Goal: Submit feedback/report problem: Submit feedback/report problem

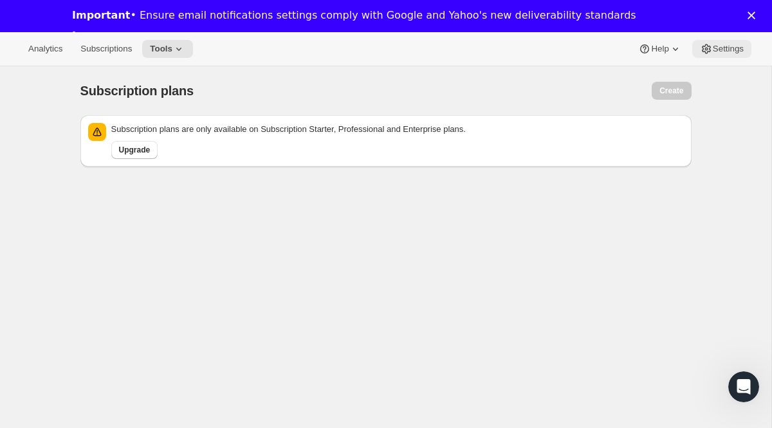
click at [741, 48] on span "Settings" at bounding box center [728, 49] width 31 height 10
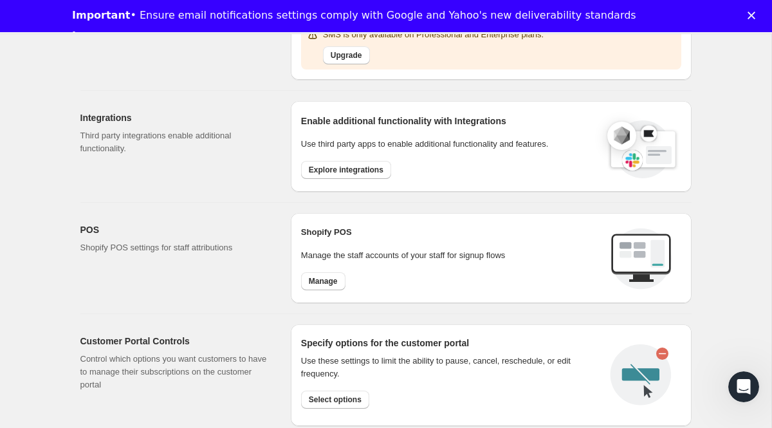
scroll to position [626, 0]
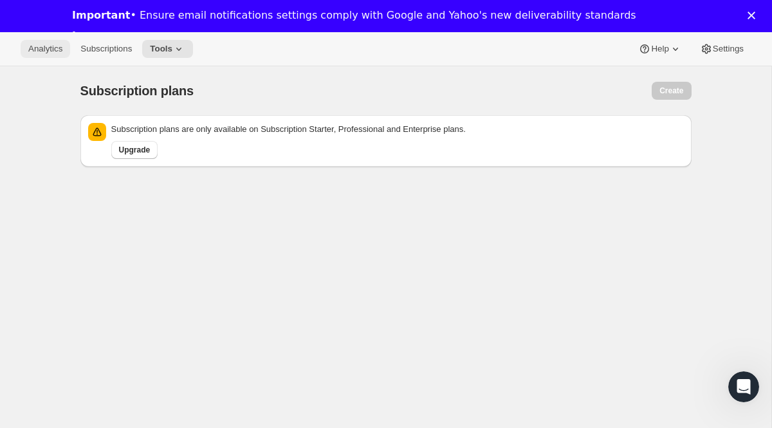
click at [46, 48] on span "Analytics" at bounding box center [45, 49] width 34 height 10
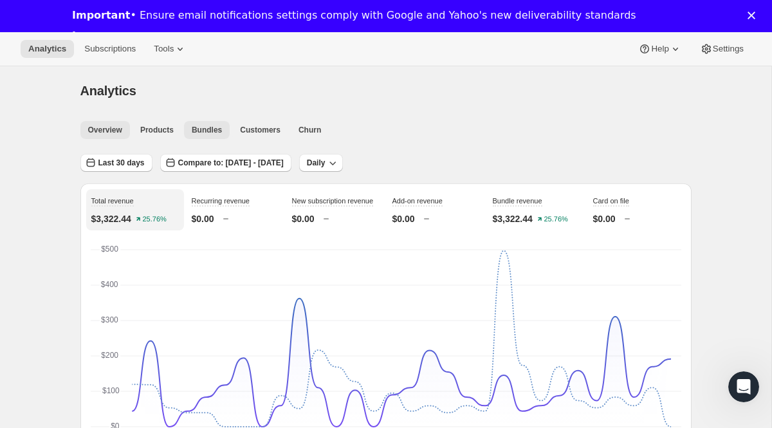
click at [214, 134] on span "Bundles" at bounding box center [207, 130] width 30 height 10
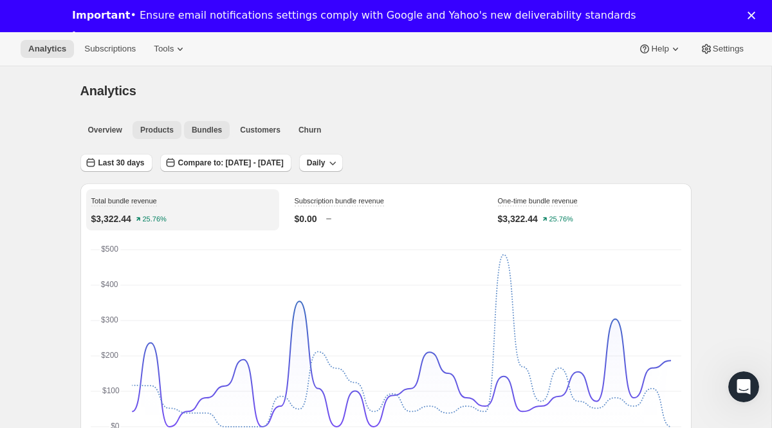
click at [165, 130] on span "Products" at bounding box center [156, 130] width 33 height 10
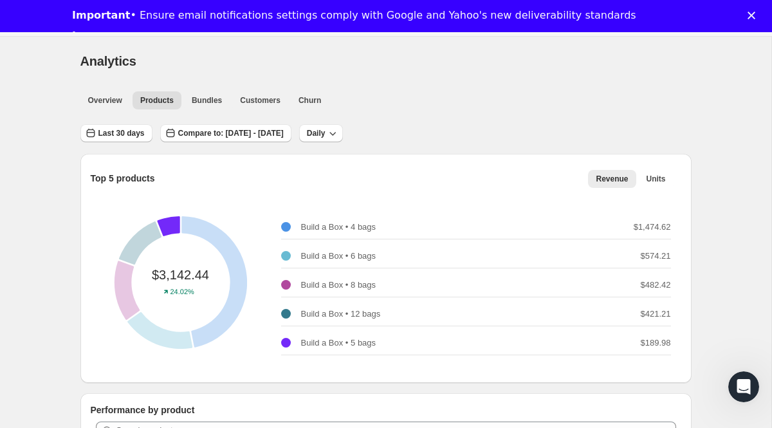
scroll to position [2, 0]
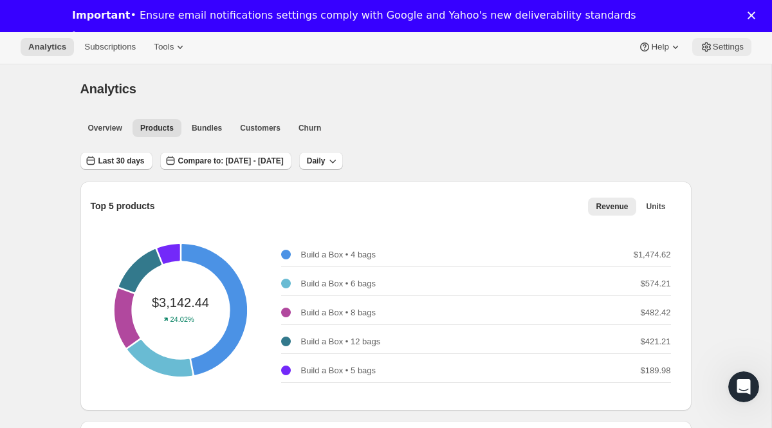
click at [730, 47] on span "Settings" at bounding box center [728, 47] width 31 height 10
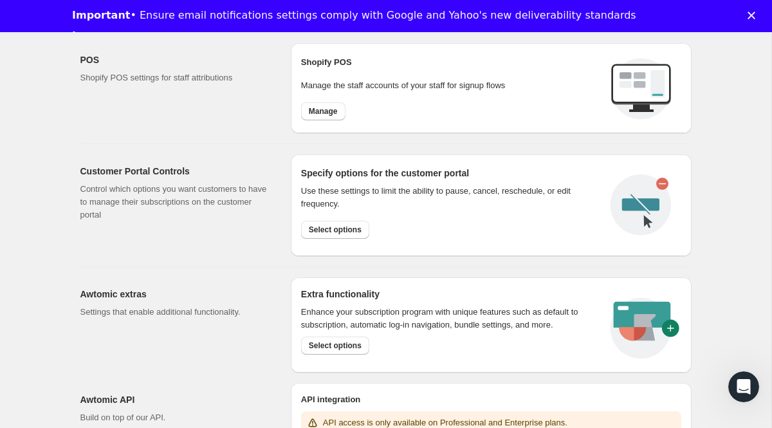
scroll to position [626, 0]
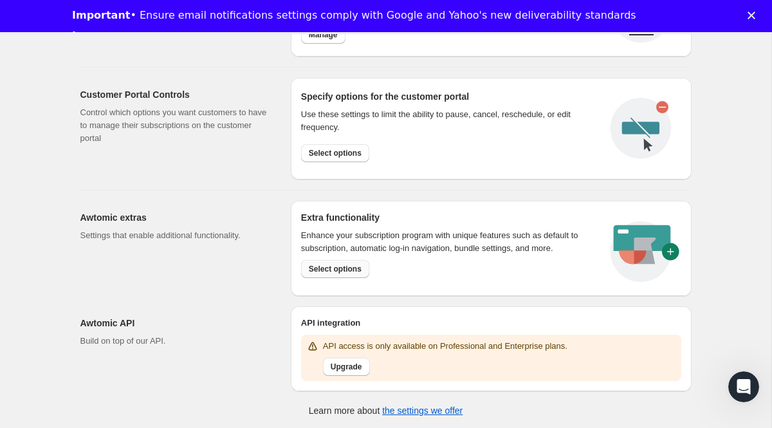
click at [352, 274] on button "Select options" at bounding box center [335, 269] width 68 height 18
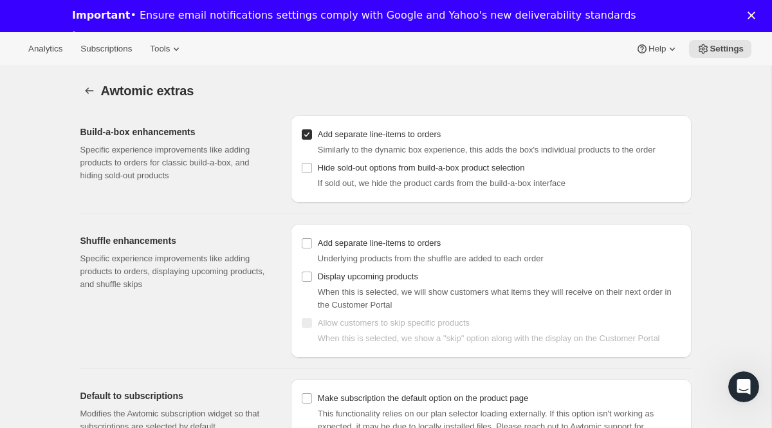
click at [751, 20] on div "Important • Ensure email notifications settings comply with Google and Yahoo's …" at bounding box center [386, 26] width 772 height 42
click at [751, 15] on polygon "Close" at bounding box center [752, 16] width 8 height 8
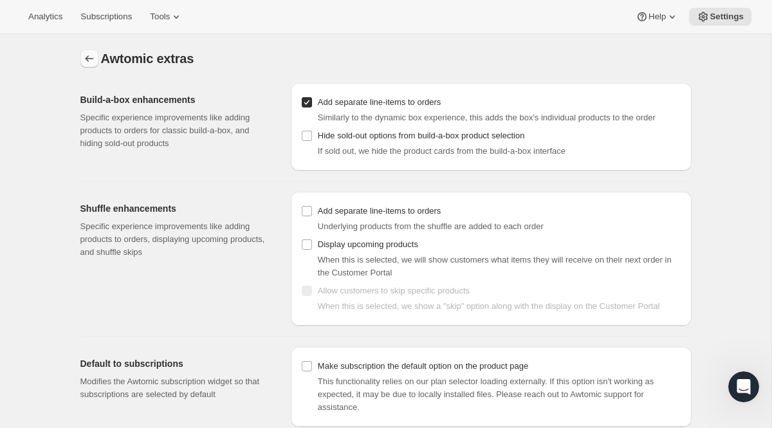
click at [92, 62] on icon "Settings" at bounding box center [89, 58] width 13 height 13
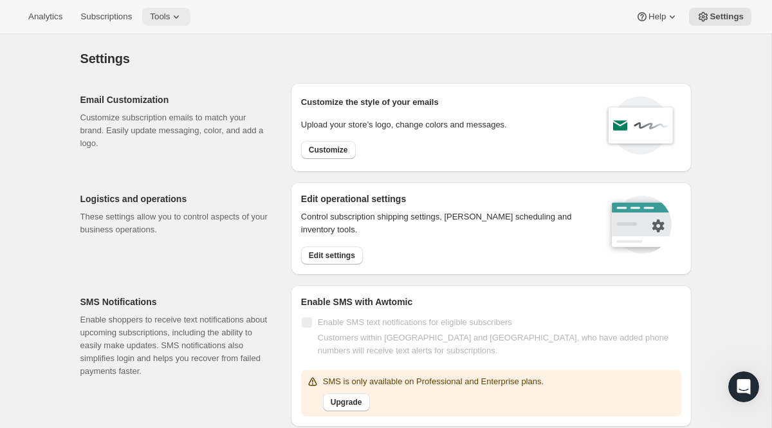
click at [163, 18] on span "Tools" at bounding box center [160, 17] width 20 height 10
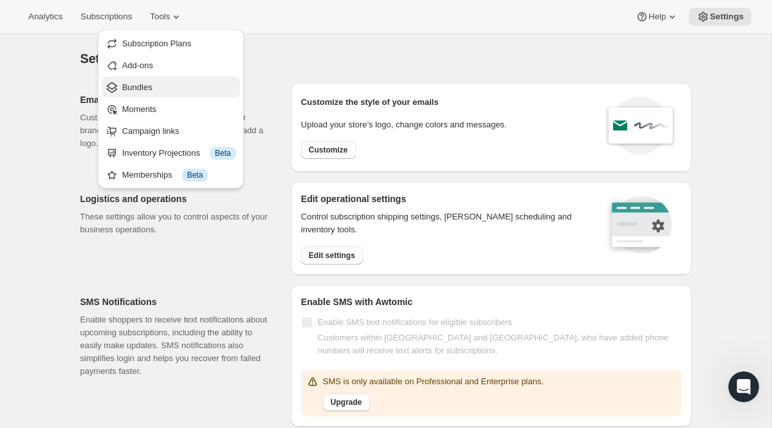
click at [162, 89] on span "Bundles" at bounding box center [179, 87] width 114 height 13
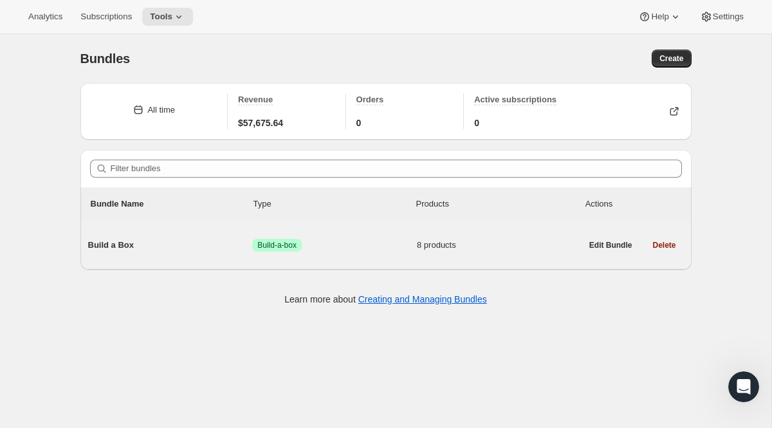
click at [349, 241] on span "Success Build-a-box" at bounding box center [334, 245] width 165 height 13
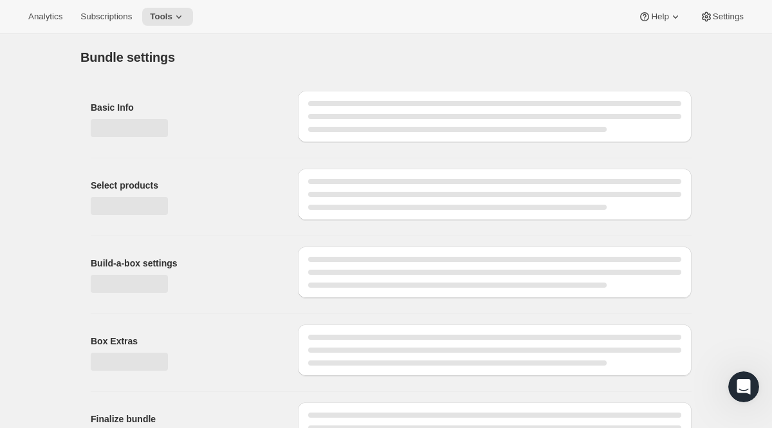
type input "Build a Box"
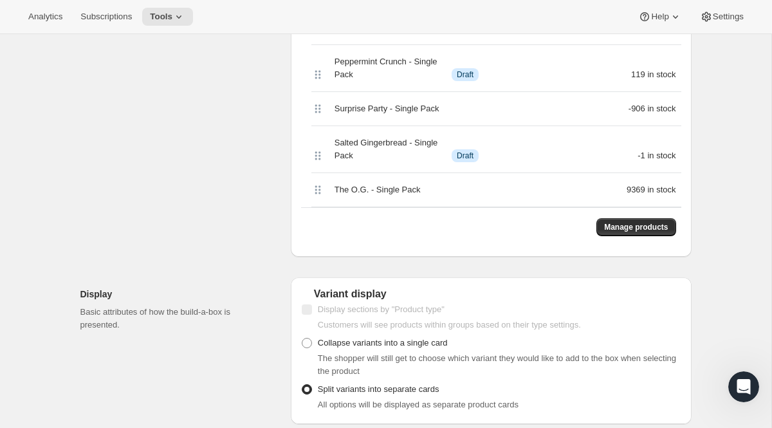
scroll to position [613, 0]
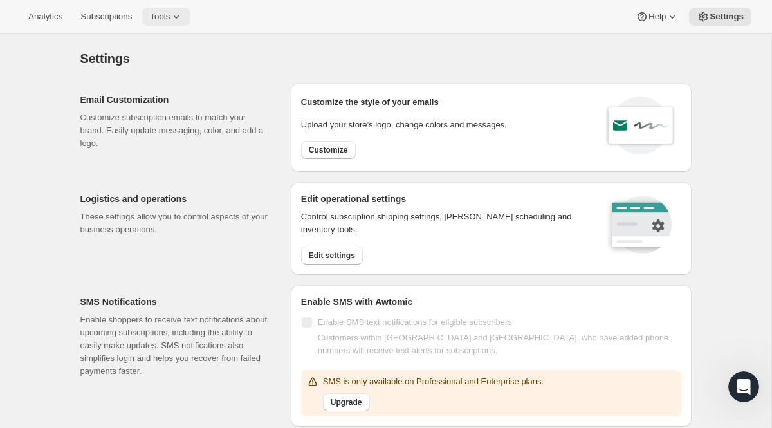
click at [178, 22] on button "Tools" at bounding box center [166, 17] width 48 height 18
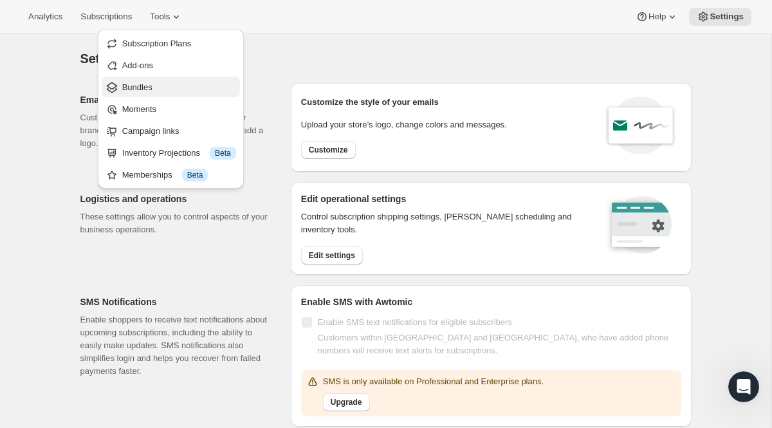
click at [176, 88] on span "Bundles" at bounding box center [179, 87] width 114 height 13
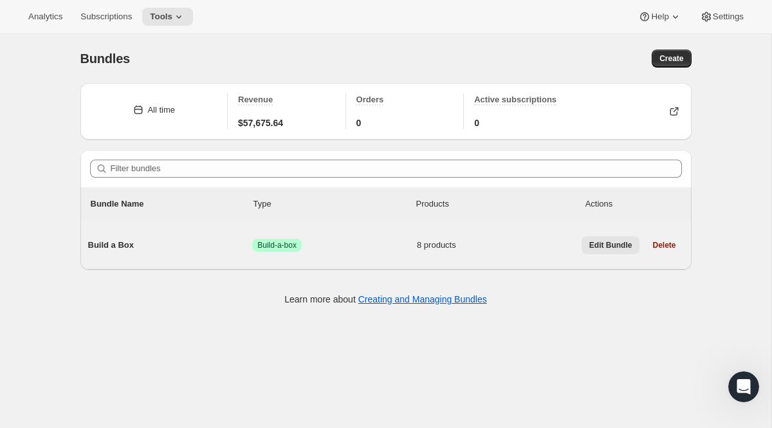
click at [605, 243] on span "Edit Bundle" at bounding box center [611, 245] width 43 height 10
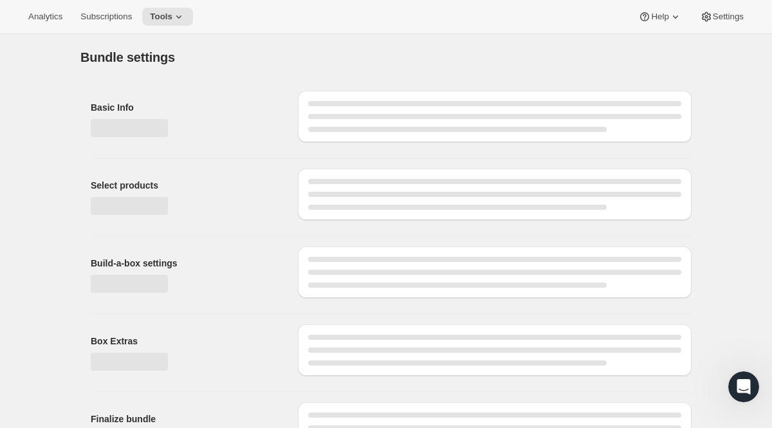
type input "Build a Box"
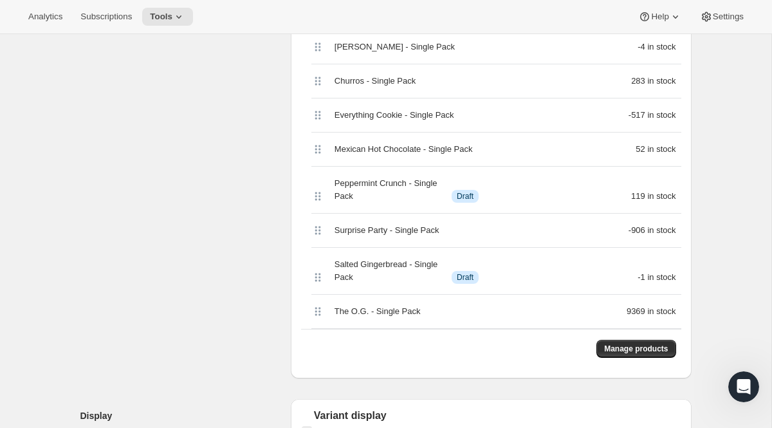
scroll to position [451, 0]
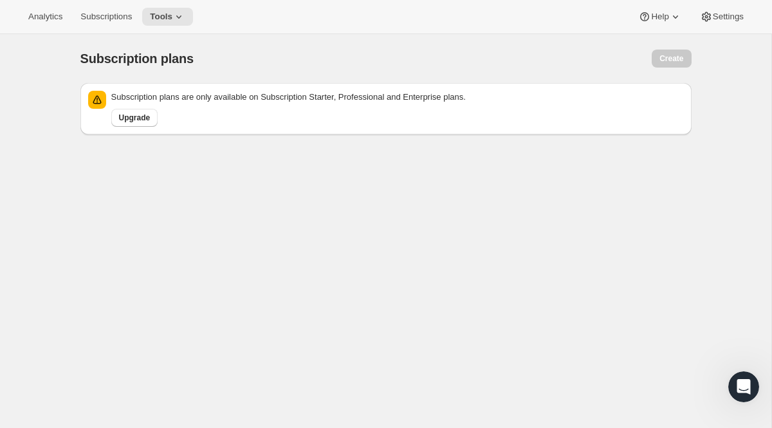
click at [184, 26] on div "Analytics Subscriptions Tools Help Settings" at bounding box center [386, 17] width 772 height 34
click at [181, 19] on icon at bounding box center [178, 16] width 13 height 13
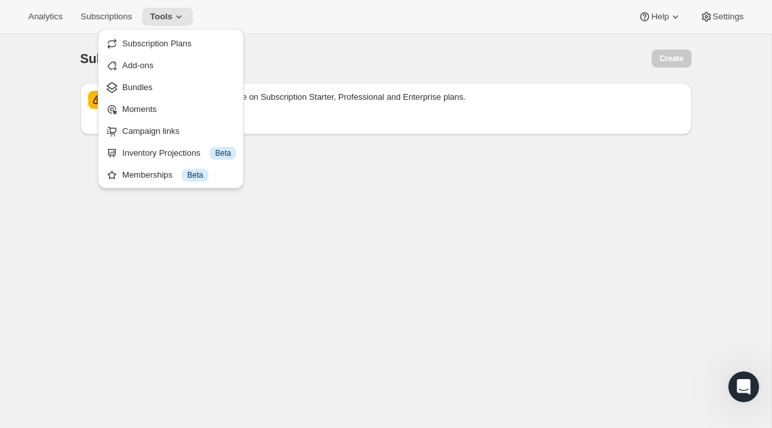
click at [369, 111] on div "Upgrade" at bounding box center [395, 115] width 578 height 23
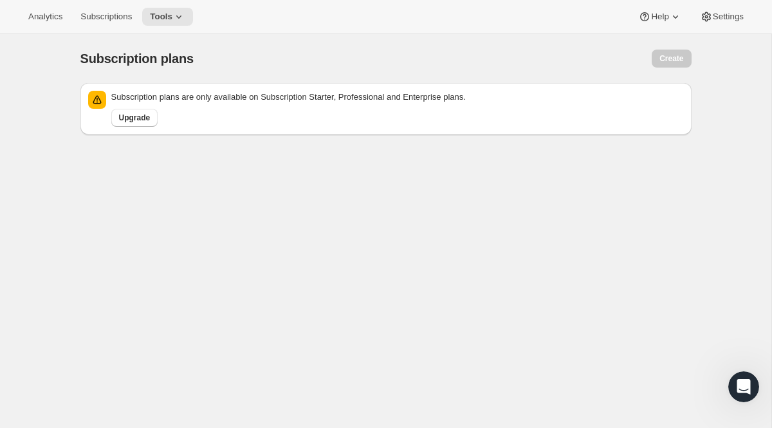
click at [655, 26] on div "Analytics Subscriptions Tools Help Settings" at bounding box center [386, 17] width 772 height 34
click at [655, 17] on span "Help" at bounding box center [659, 17] width 17 height 10
click at [659, 84] on span "Contact us" at bounding box center [654, 87] width 40 height 10
